Goal: Understand process/instructions: Learn how to perform a task or action

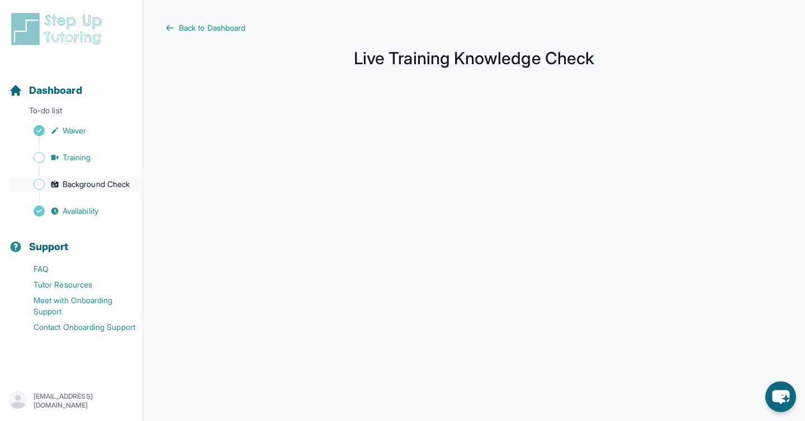
scroll to position [132, 0]
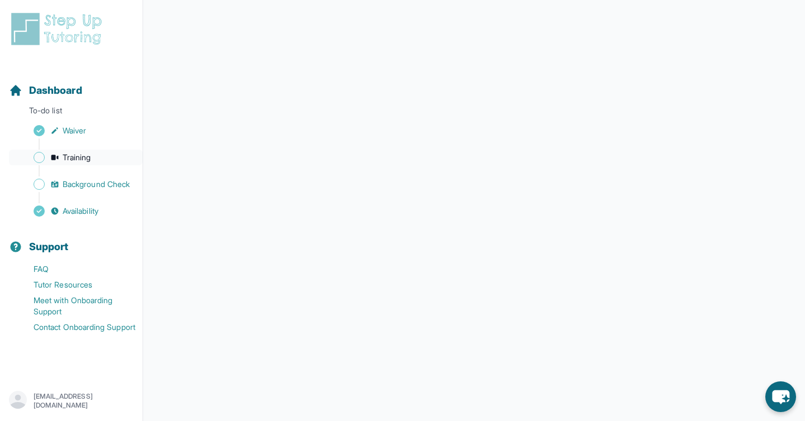
click at [110, 164] on link "Training" at bounding box center [76, 158] width 134 height 16
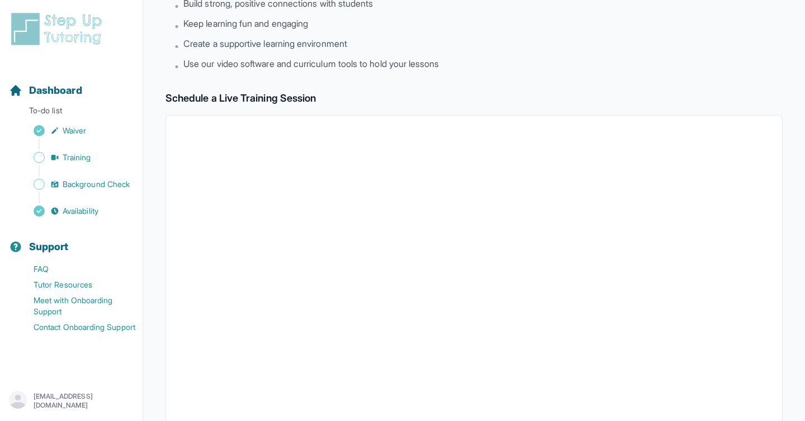
scroll to position [132, 0]
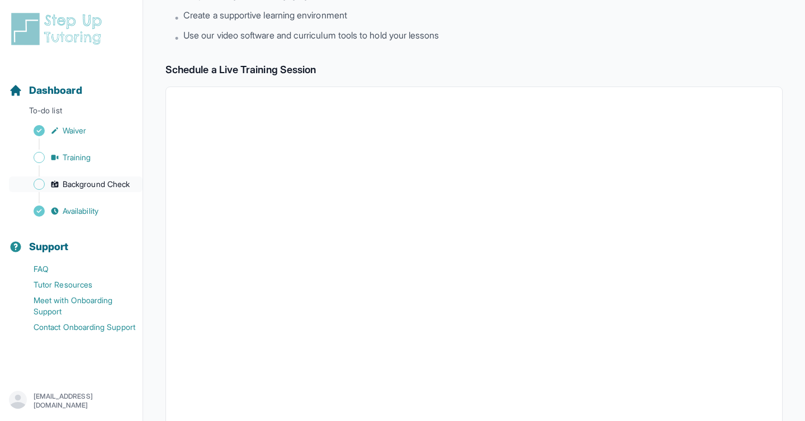
click at [105, 187] on span "Background Check" at bounding box center [96, 184] width 67 height 11
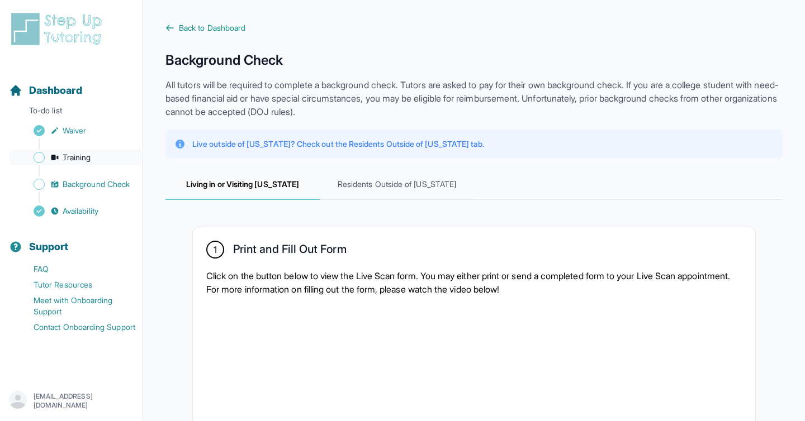
click at [103, 158] on link "Training" at bounding box center [76, 158] width 134 height 16
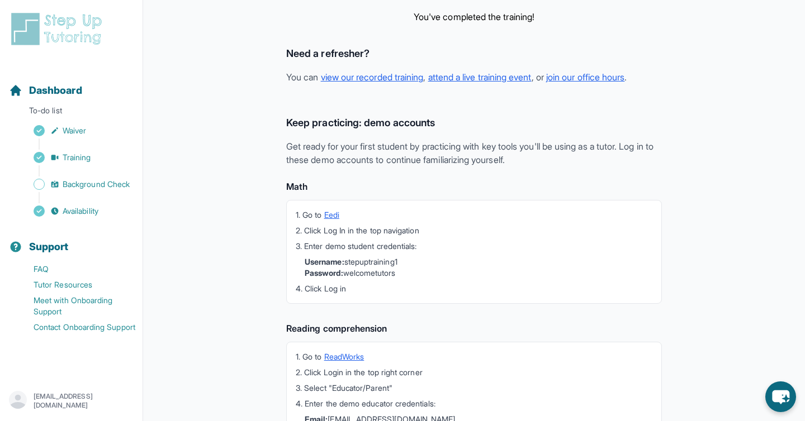
scroll to position [282, 0]
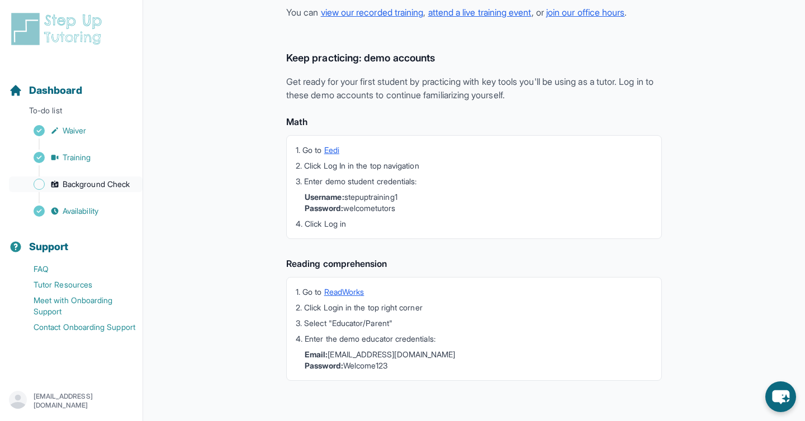
click at [66, 179] on span "Background Check" at bounding box center [96, 184] width 67 height 11
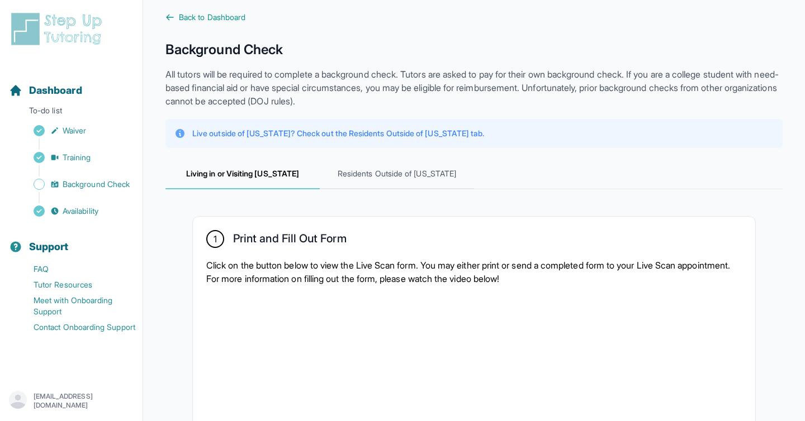
scroll to position [12, 0]
click at [376, 180] on span "Residents Outside of [US_STATE]" at bounding box center [397, 173] width 154 height 30
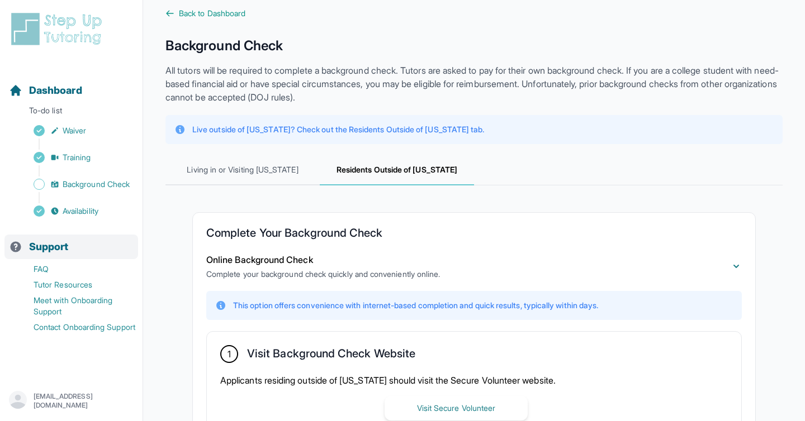
scroll to position [0, 0]
